Goal: Information Seeking & Learning: Learn about a topic

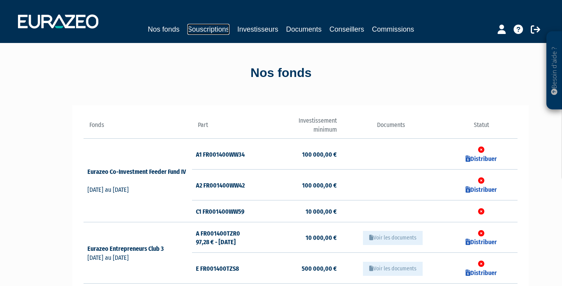
click at [216, 28] on link "Souscriptions" at bounding box center [208, 29] width 42 height 11
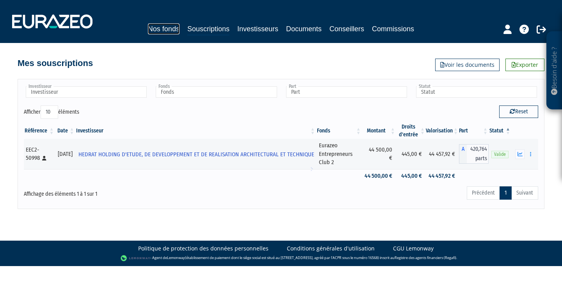
click at [171, 28] on link "Nos fonds" at bounding box center [164, 28] width 32 height 11
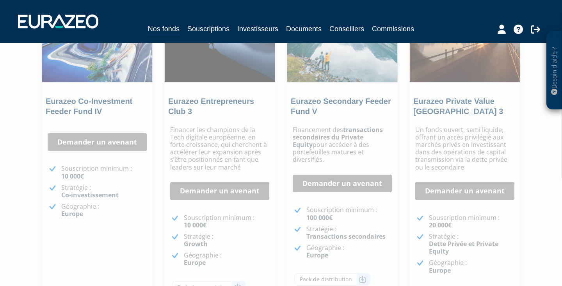
scroll to position [110, 0]
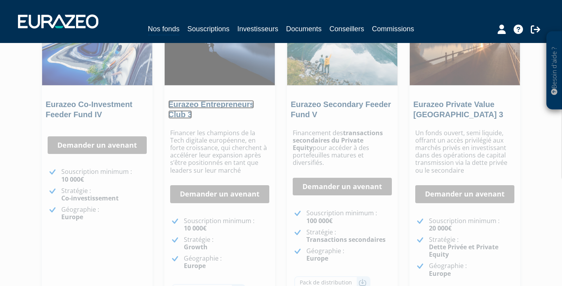
click at [220, 105] on link "Eurazeo Entrepreneurs Club 3" at bounding box center [211, 109] width 86 height 19
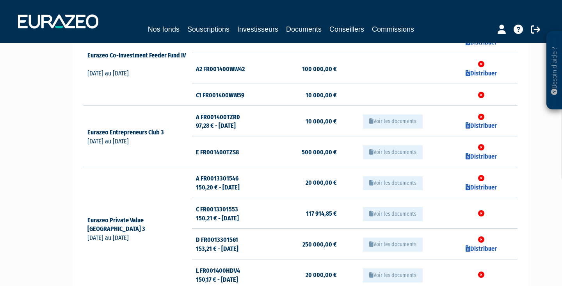
scroll to position [112, 0]
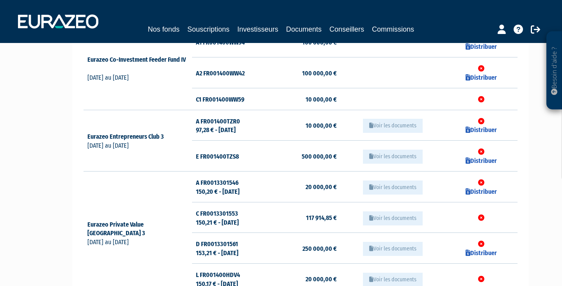
click at [211, 125] on td "A FR001400TZR0 97,28 € - 31/07/2025" at bounding box center [228, 125] width 72 height 31
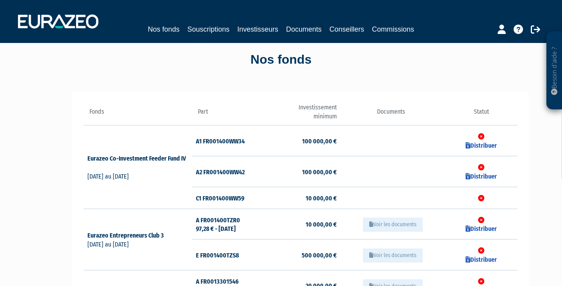
scroll to position [4, 0]
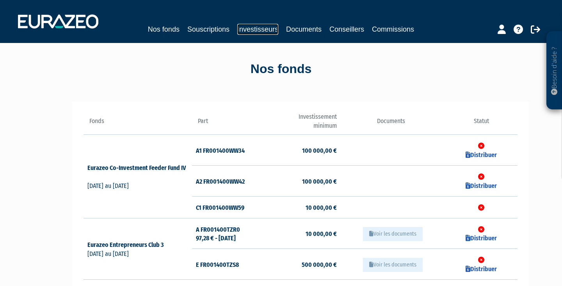
click at [248, 30] on link "Investisseurs" at bounding box center [257, 29] width 41 height 11
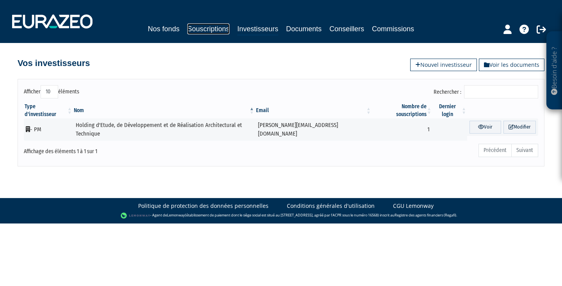
click at [210, 29] on link "Souscriptions" at bounding box center [208, 28] width 42 height 11
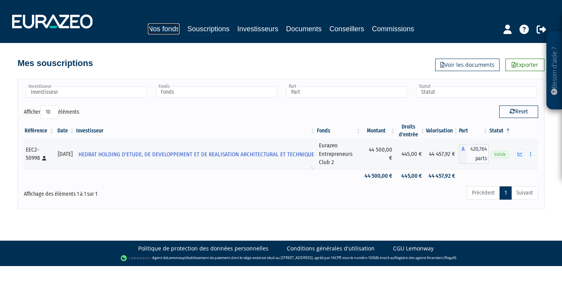
click at [166, 27] on link "Nos fonds" at bounding box center [164, 28] width 32 height 11
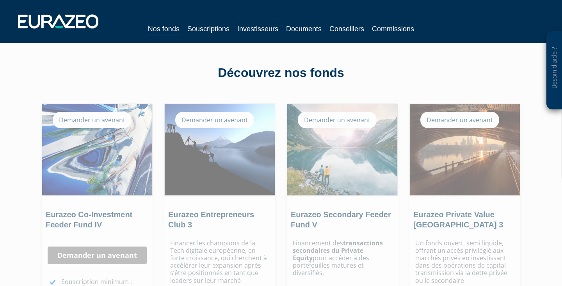
scroll to position [143, 0]
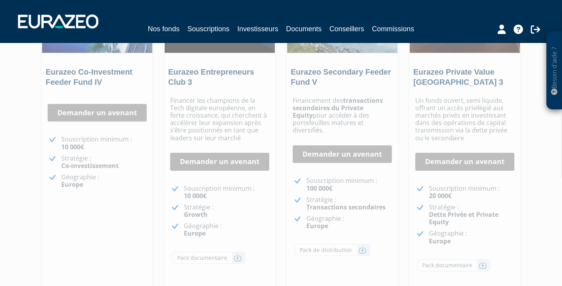
click at [213, 133] on p "Financer les champions de la Tech digitale européenne, en forte croissance, qui…" at bounding box center [219, 119] width 99 height 45
click at [214, 159] on link "Demander un avenant" at bounding box center [219, 162] width 99 height 18
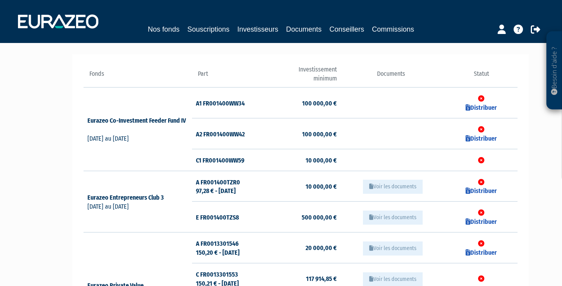
scroll to position [63, 0]
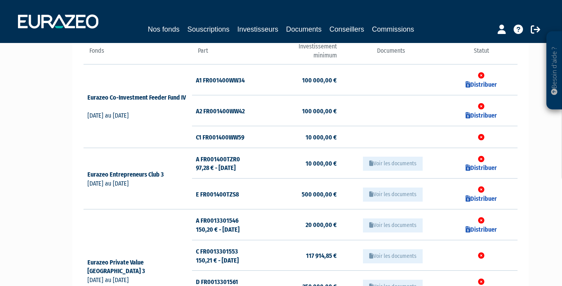
scroll to position [70, 0]
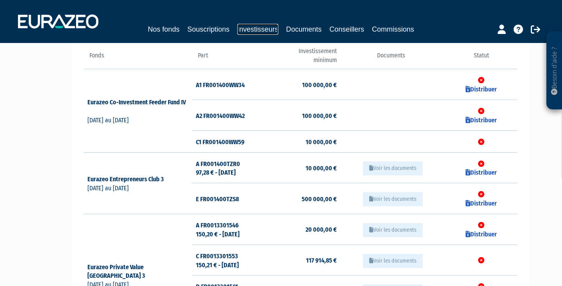
click at [265, 31] on link "Investisseurs" at bounding box center [257, 29] width 41 height 11
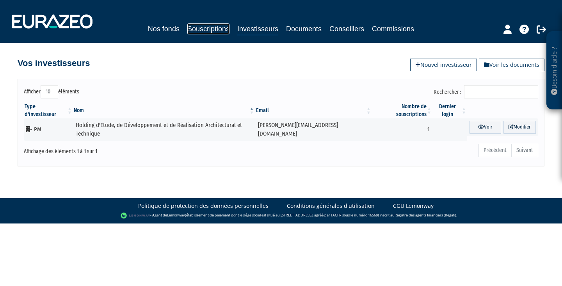
click at [209, 28] on link "Souscriptions" at bounding box center [208, 28] width 42 height 11
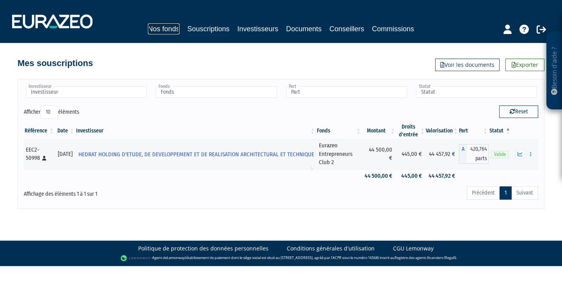
click at [161, 30] on link "Nos fonds" at bounding box center [164, 28] width 32 height 11
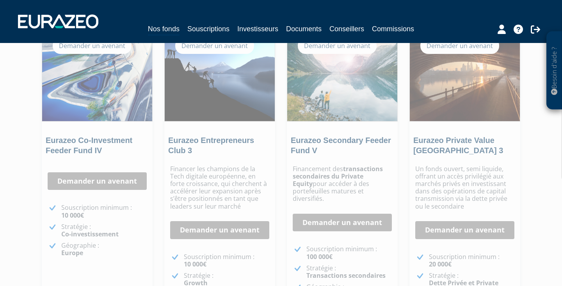
scroll to position [75, 0]
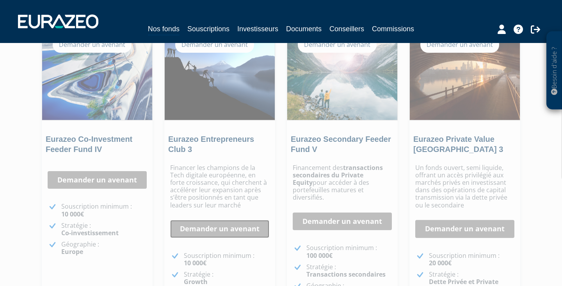
click at [229, 230] on link "Demander un avenant" at bounding box center [219, 229] width 99 height 18
